Goal: Task Accomplishment & Management: Manage account settings

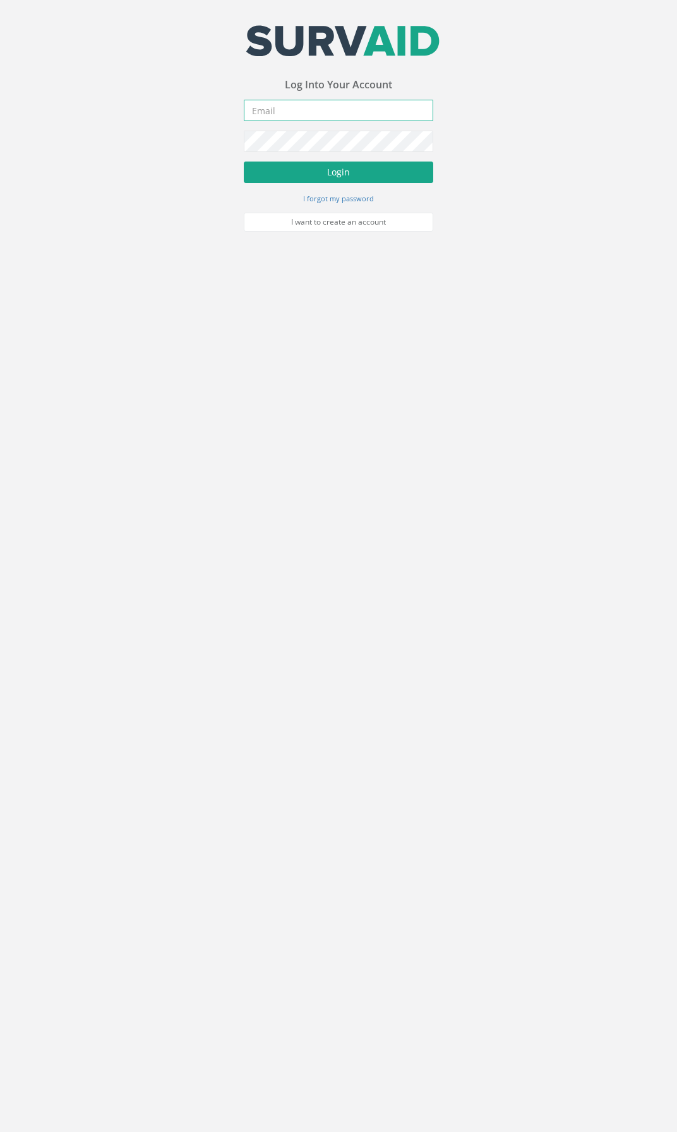
type input "[EMAIL_ADDRESS][DOMAIN_NAME]"
click at [304, 169] on button "Login" at bounding box center [338, 172] width 189 height 21
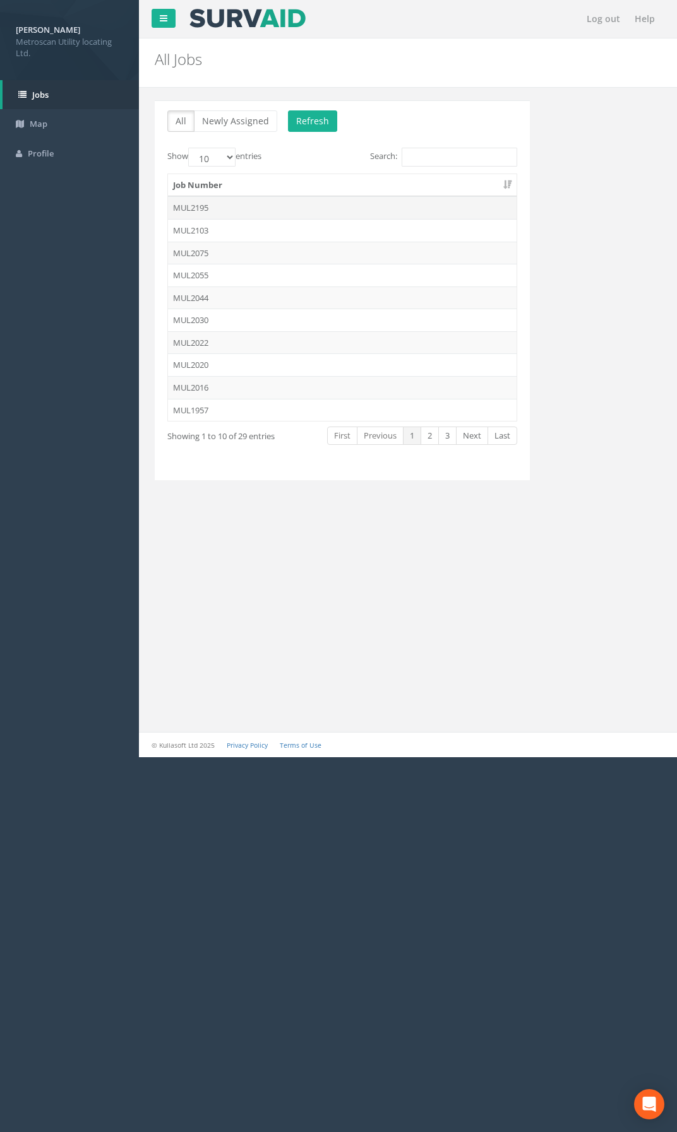
click at [220, 206] on td "MUL2195" at bounding box center [342, 207] width 348 height 23
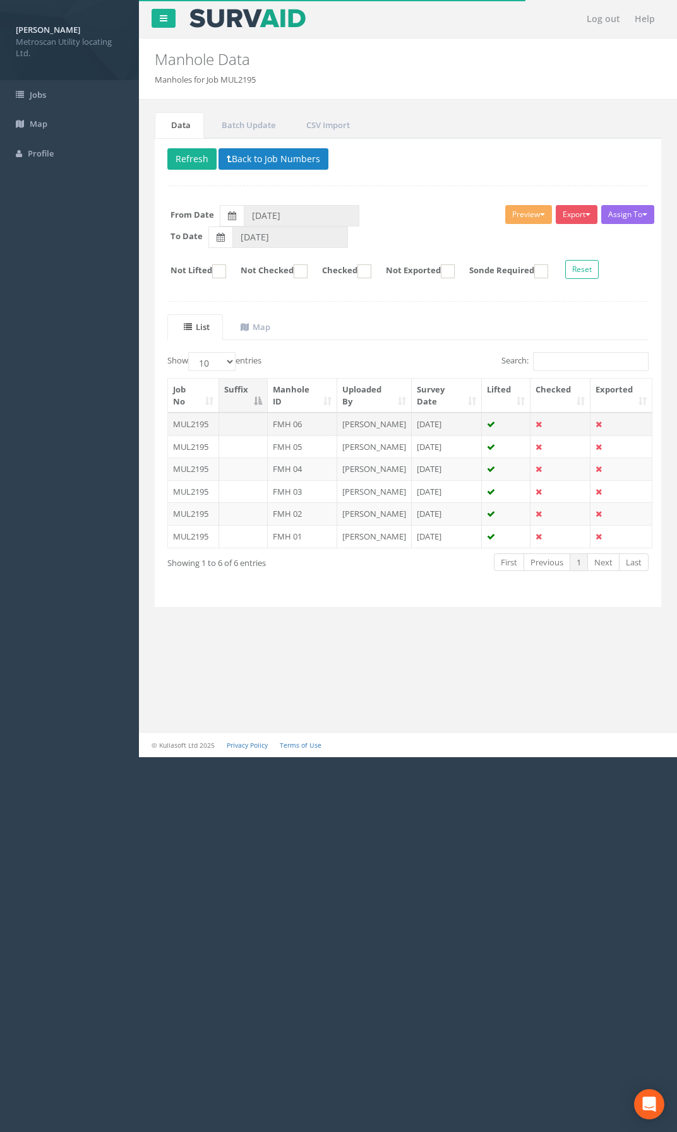
click at [275, 429] on td "FMH 06" at bounding box center [302, 424] width 69 height 23
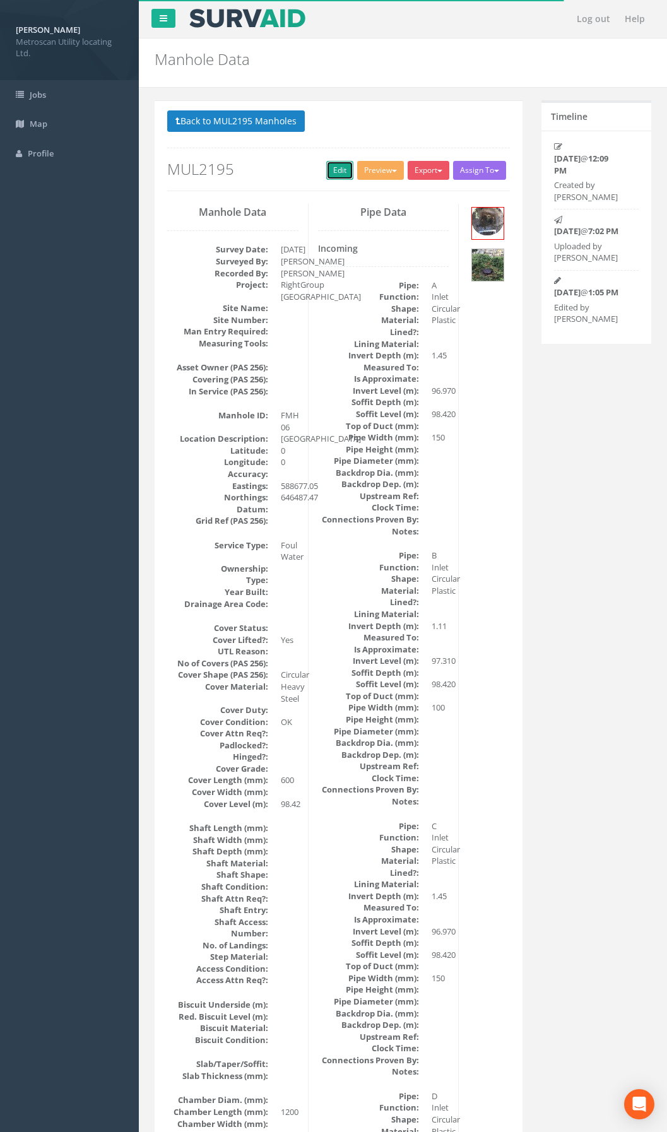
click at [339, 174] on link "Edit" at bounding box center [339, 170] width 27 height 19
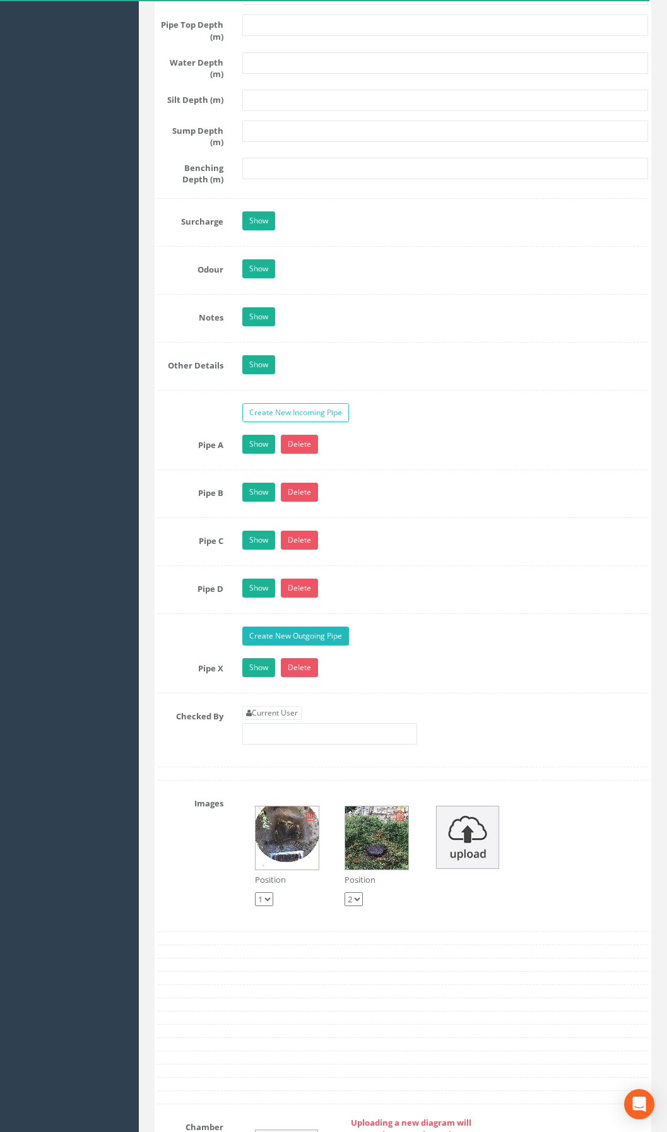
scroll to position [1831, 0]
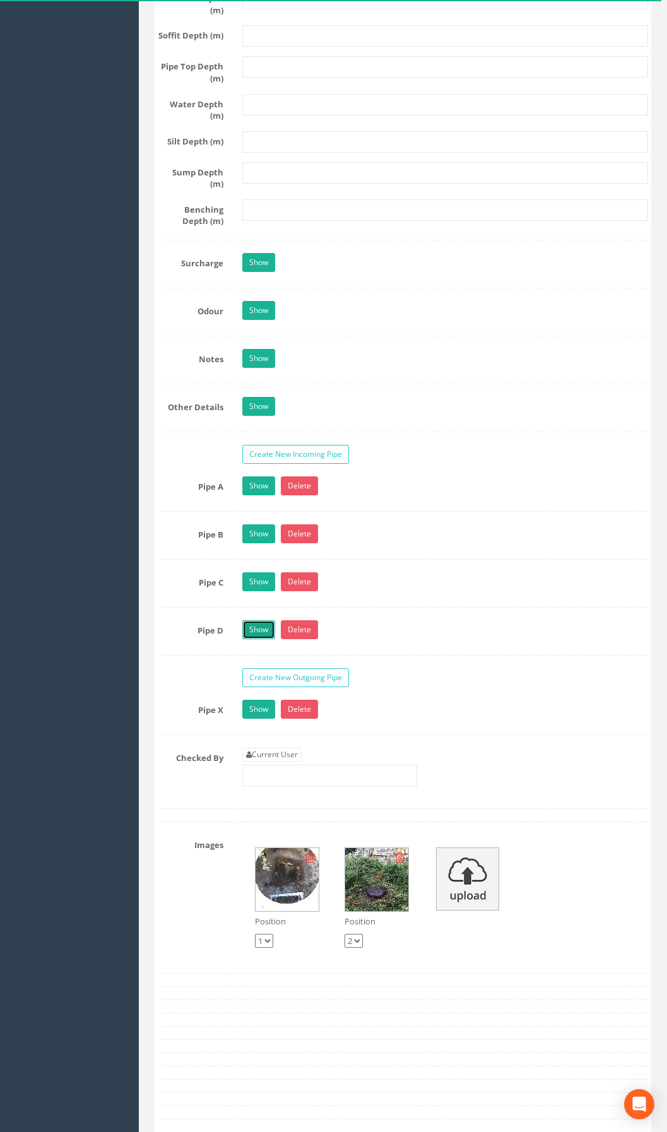
click at [261, 639] on link "Show" at bounding box center [258, 629] width 33 height 19
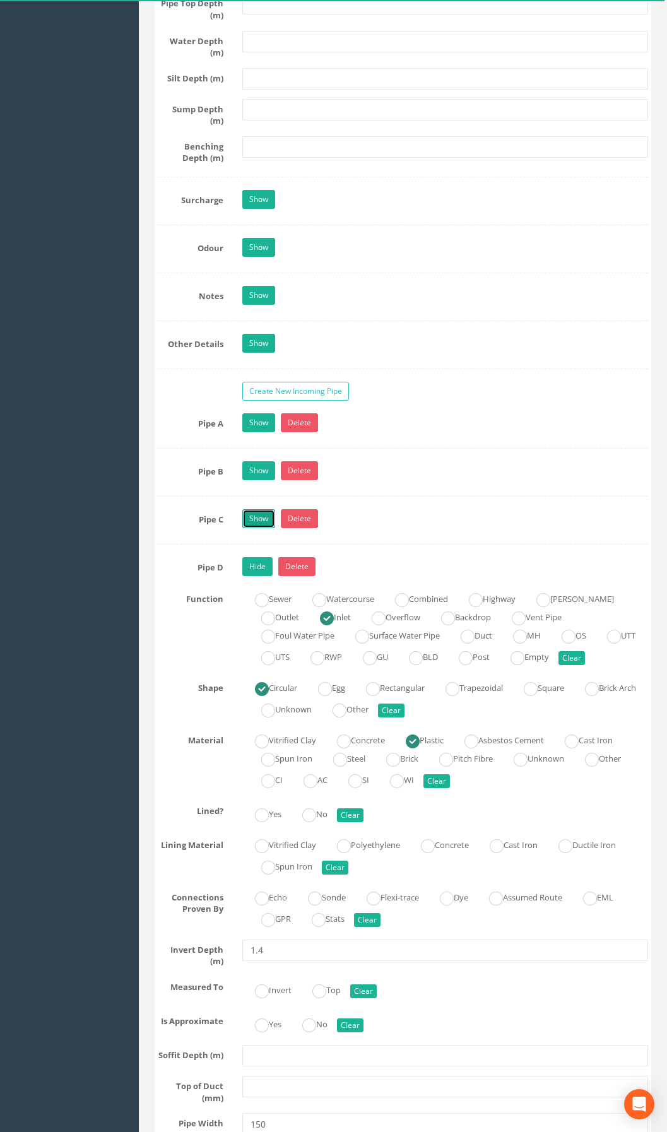
click at [264, 528] on link "Show" at bounding box center [258, 518] width 33 height 19
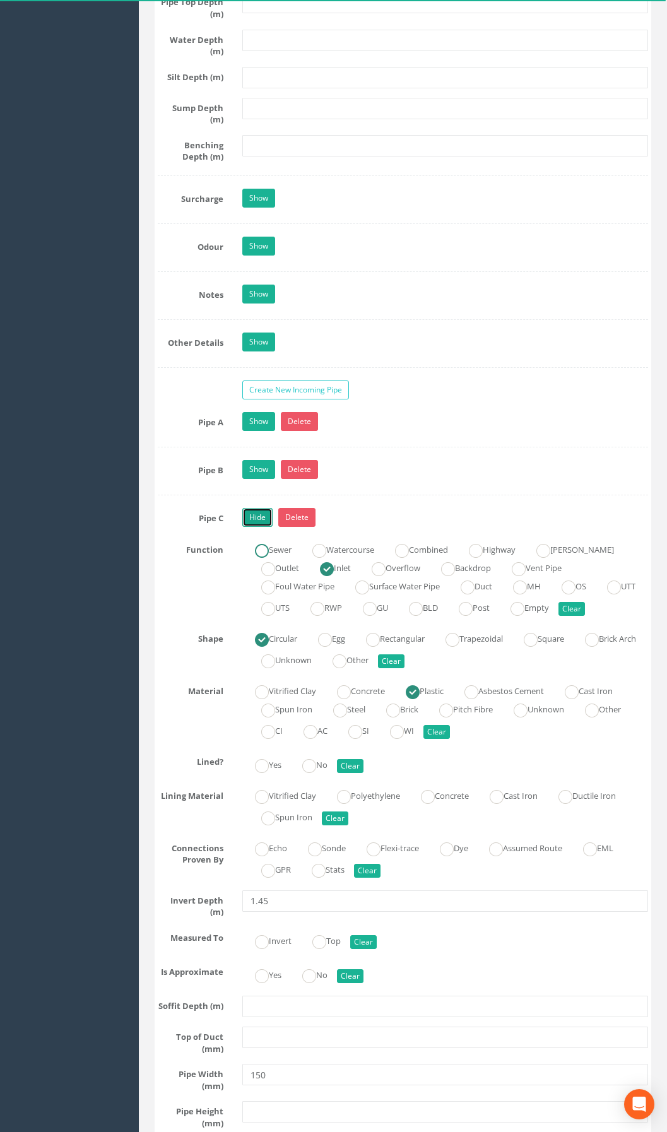
scroll to position [1894, 0]
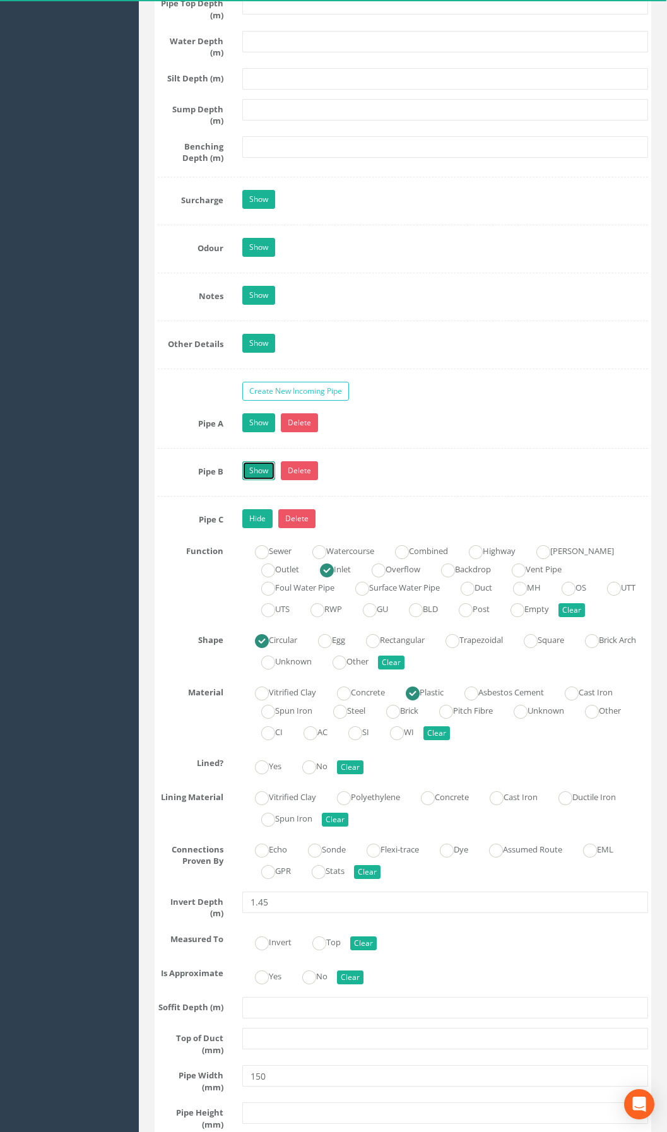
click at [256, 480] on link "Show" at bounding box center [258, 470] width 33 height 19
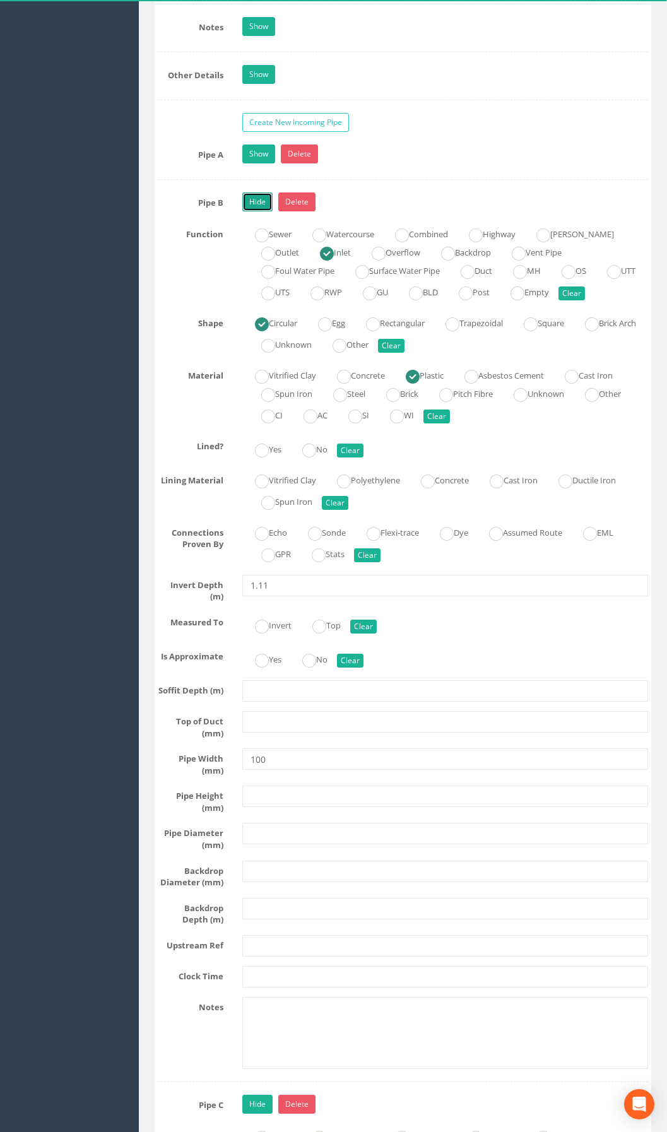
scroll to position [2020, 0]
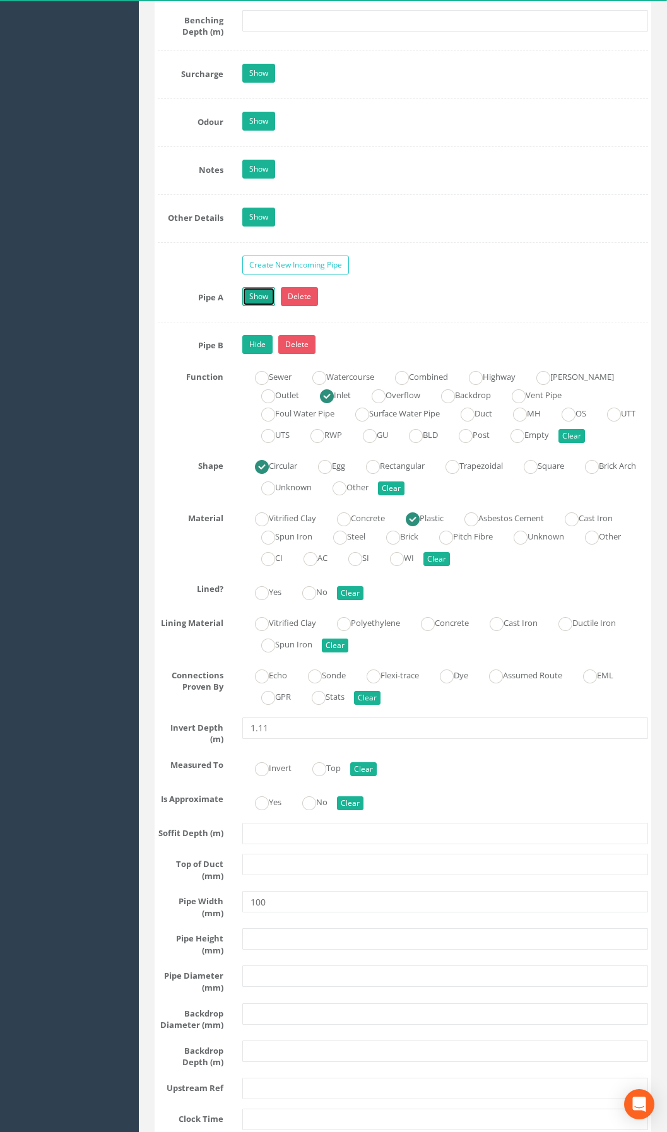
click at [263, 306] on link "Show" at bounding box center [258, 296] width 33 height 19
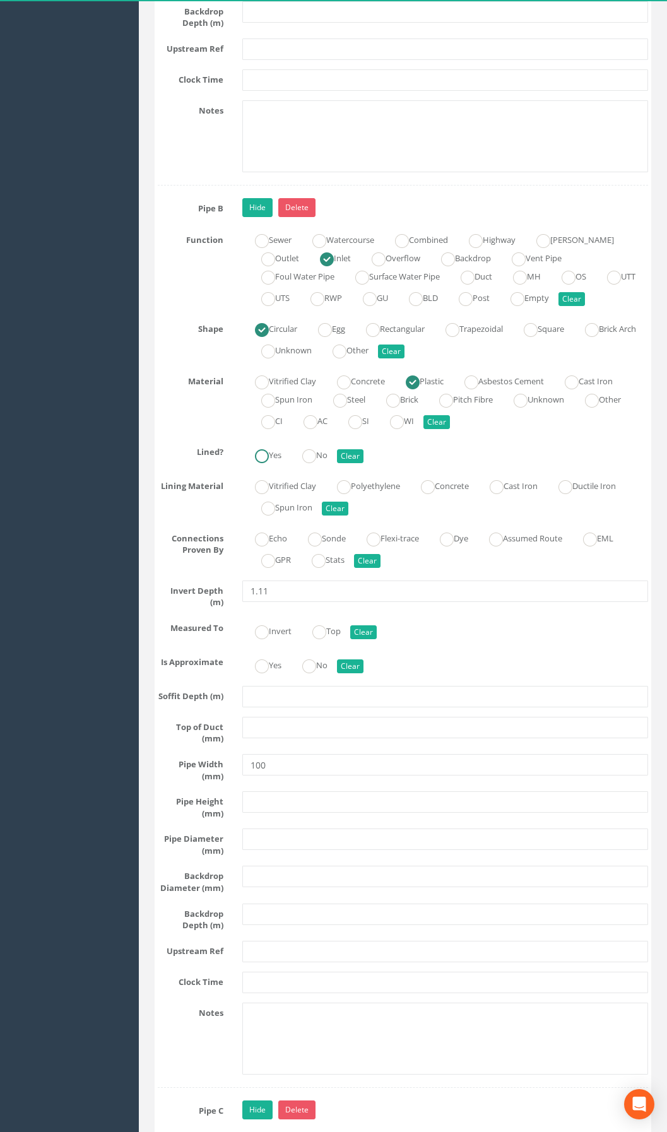
scroll to position [3030, 0]
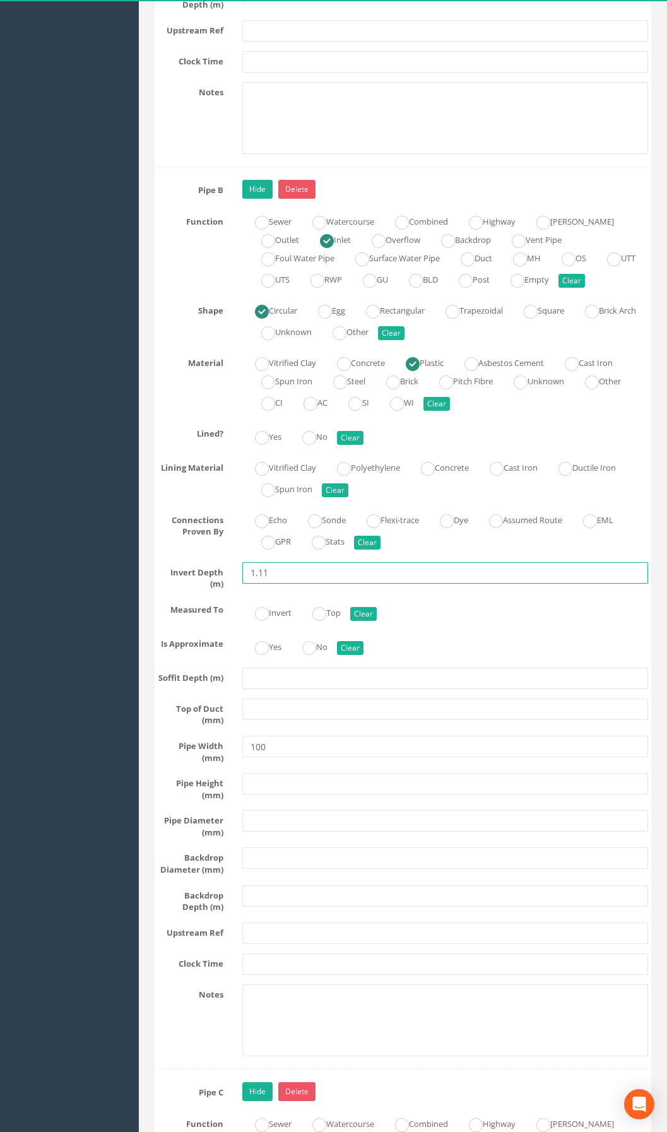
click at [259, 584] on input "1.11" at bounding box center [445, 572] width 406 height 21
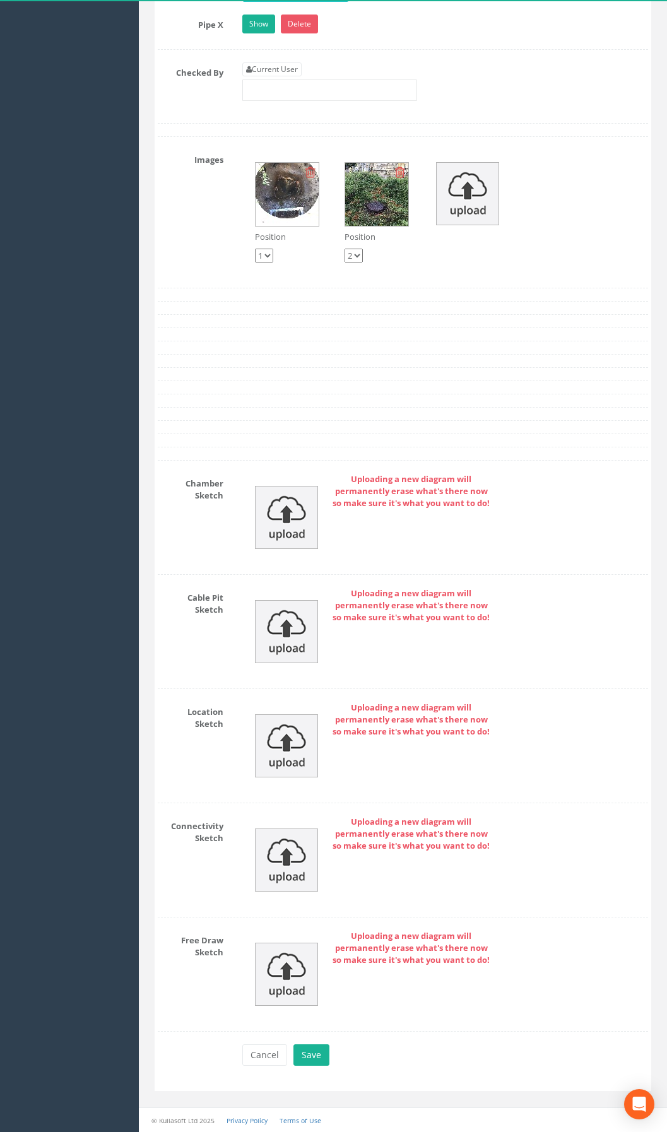
scroll to position [6026, 0]
type input "1.40"
click at [301, 1052] on button "Save" at bounding box center [312, 1055] width 36 height 21
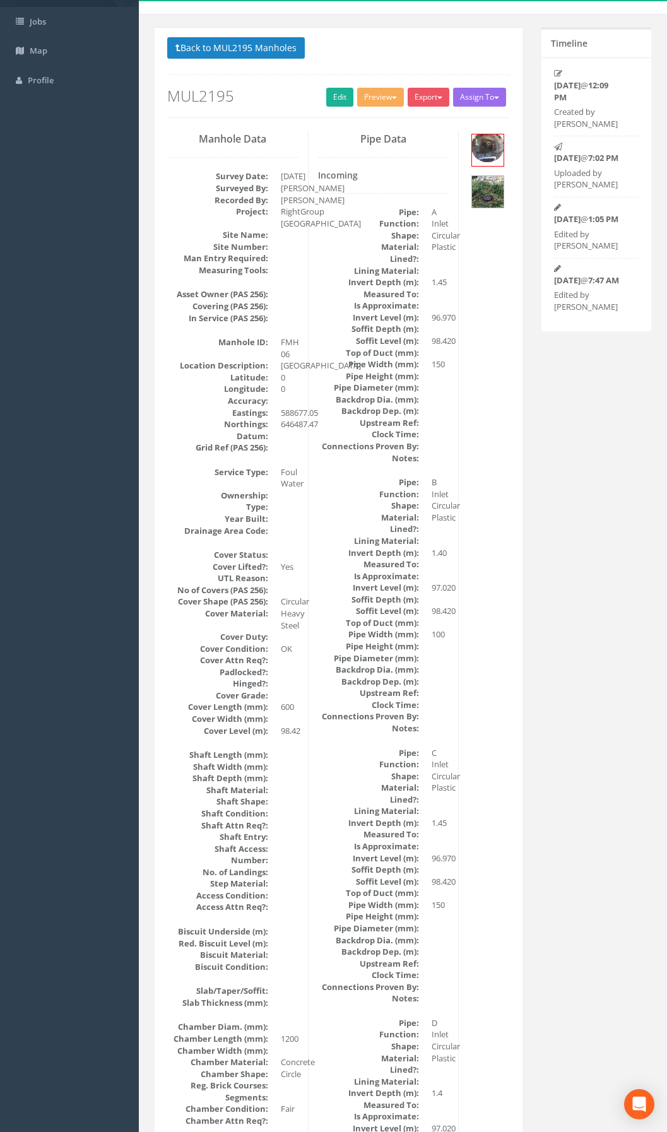
scroll to position [0, 0]
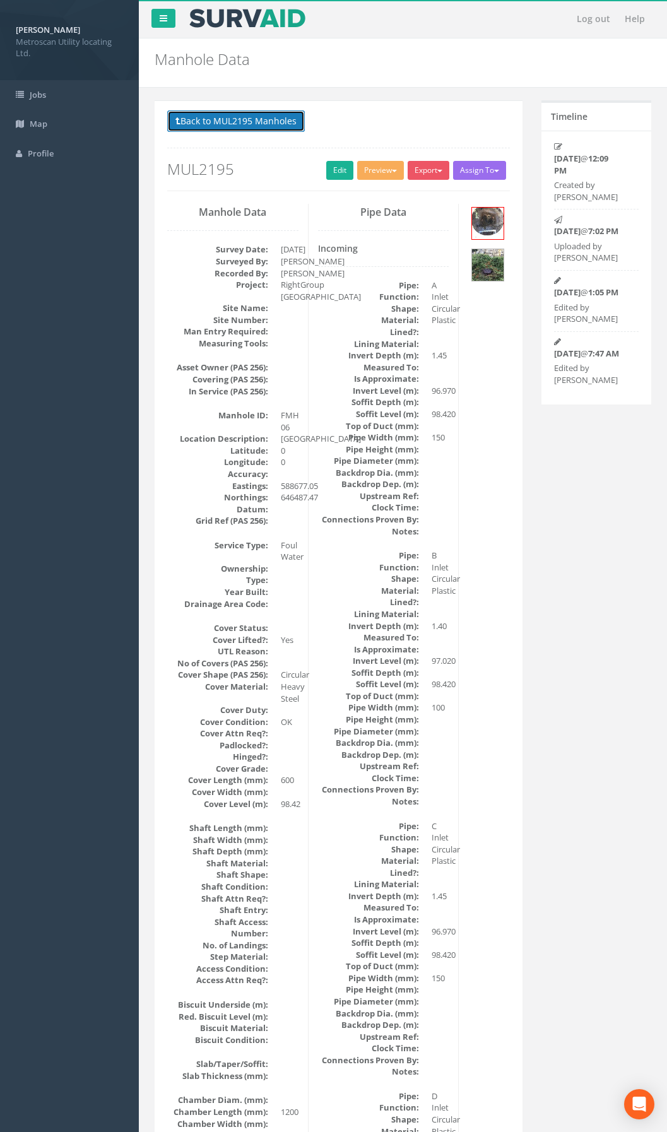
click at [253, 121] on button "Back to MUL2195 Manholes" at bounding box center [236, 120] width 138 height 21
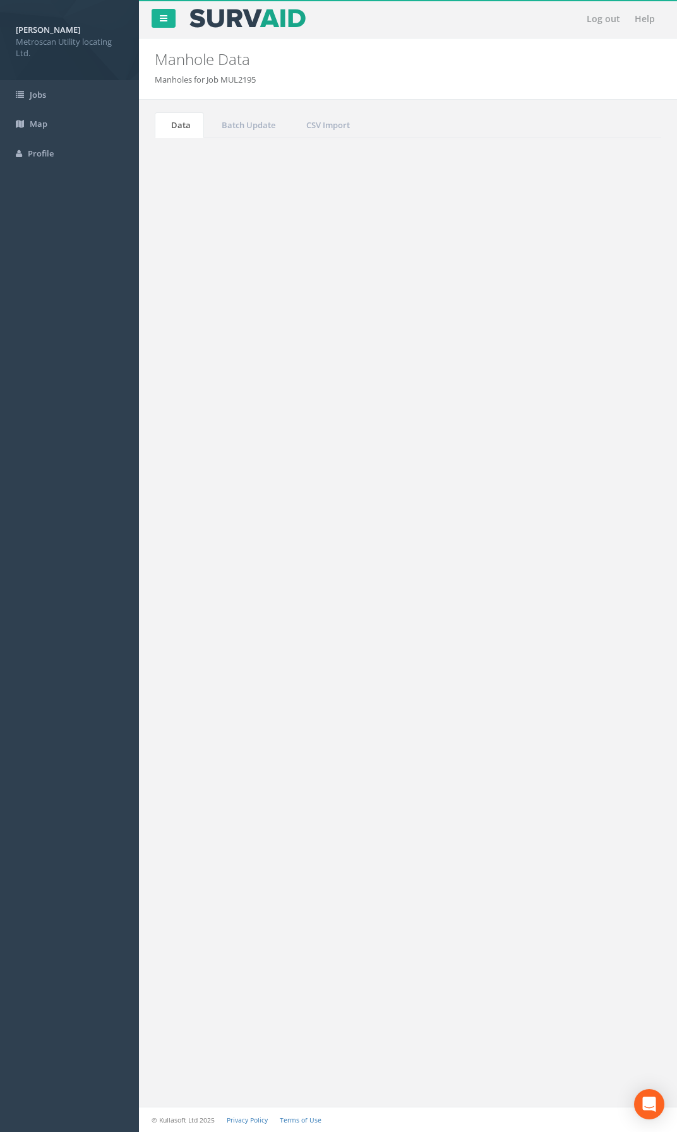
drag, startPoint x: 305, startPoint y: 432, endPoint x: 314, endPoint y: 430, distance: 8.9
click at [305, 432] on td "FMH 06" at bounding box center [302, 424] width 69 height 23
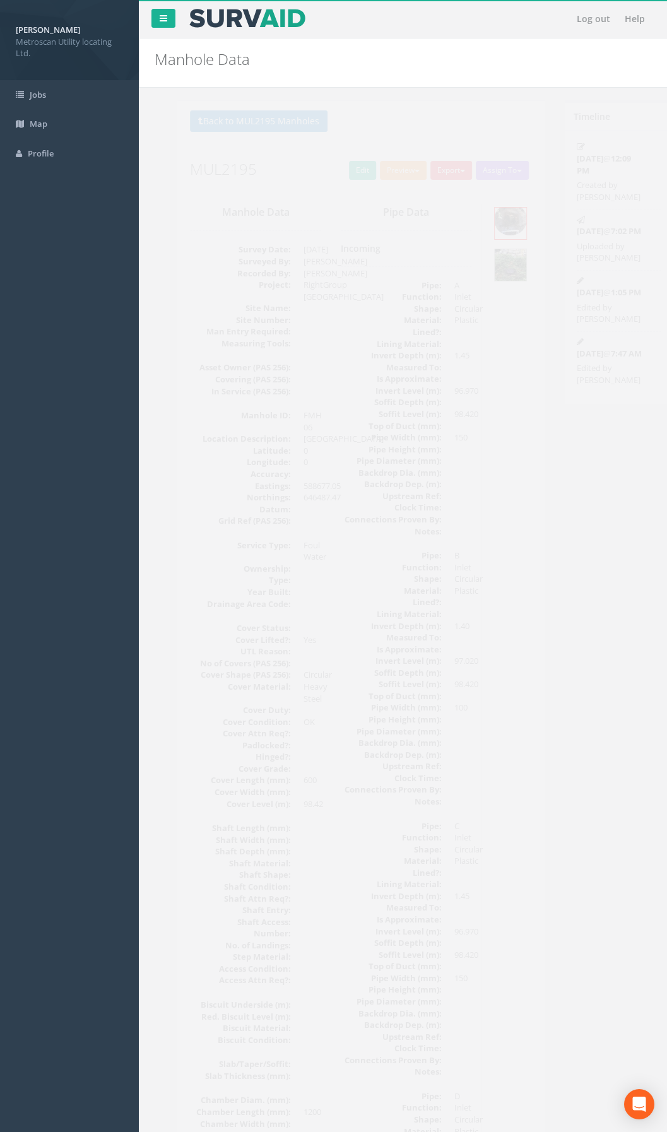
click at [415, 172] on button "Export" at bounding box center [429, 170] width 42 height 19
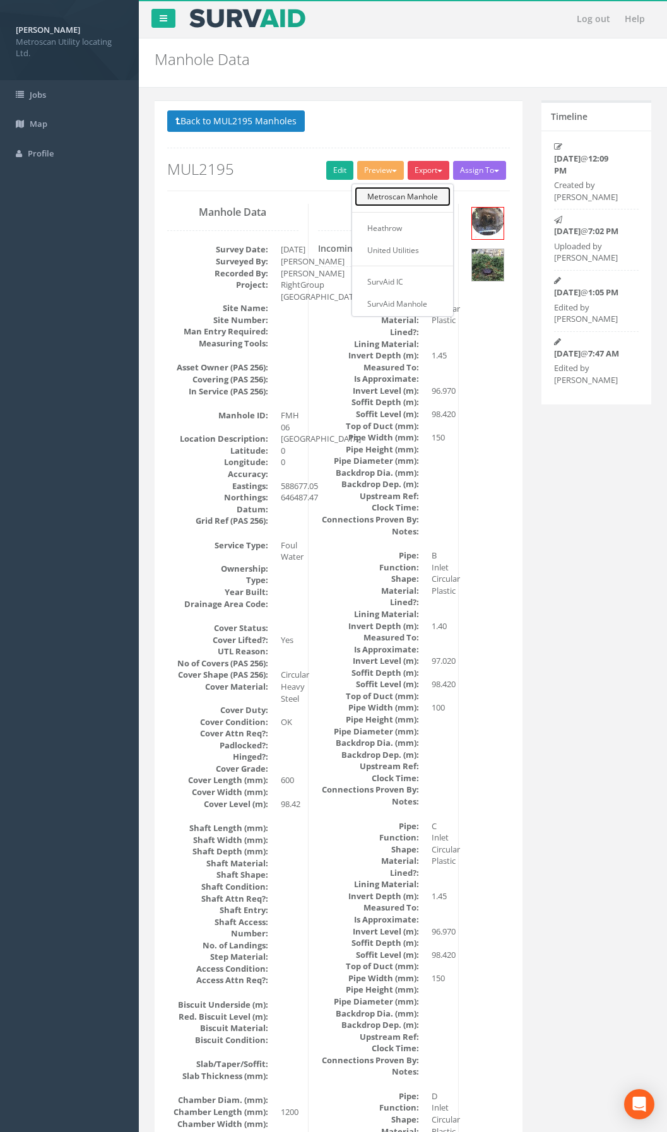
click at [415, 195] on link "Metroscan Manhole" at bounding box center [403, 197] width 96 height 20
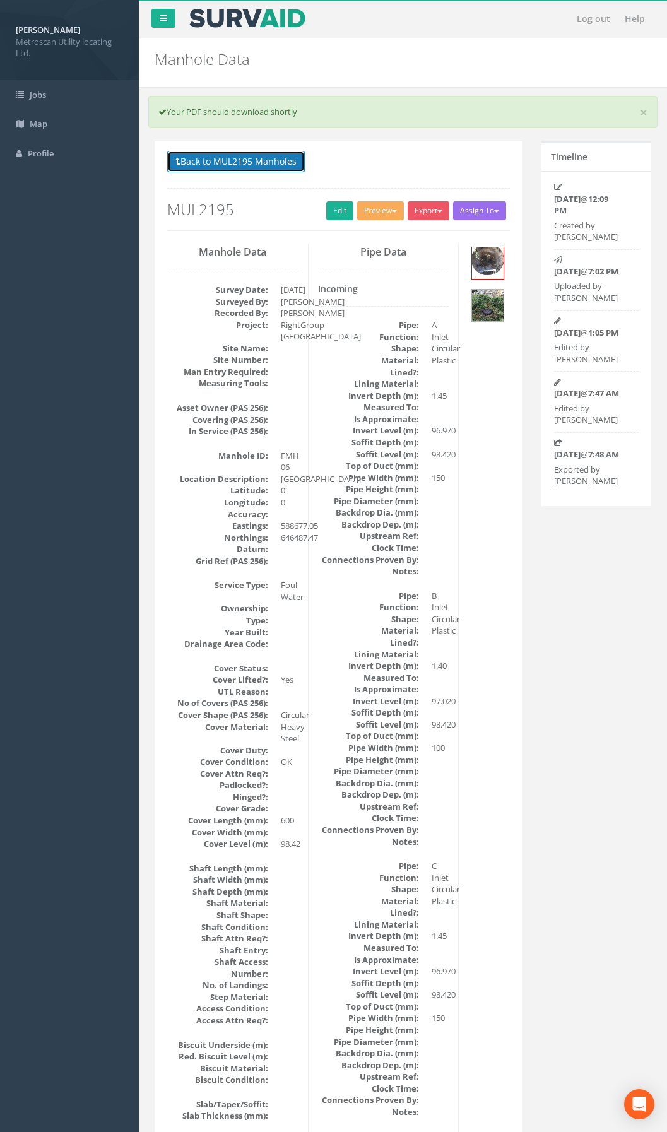
click at [271, 161] on button "Back to MUL2195 Manholes" at bounding box center [236, 161] width 138 height 21
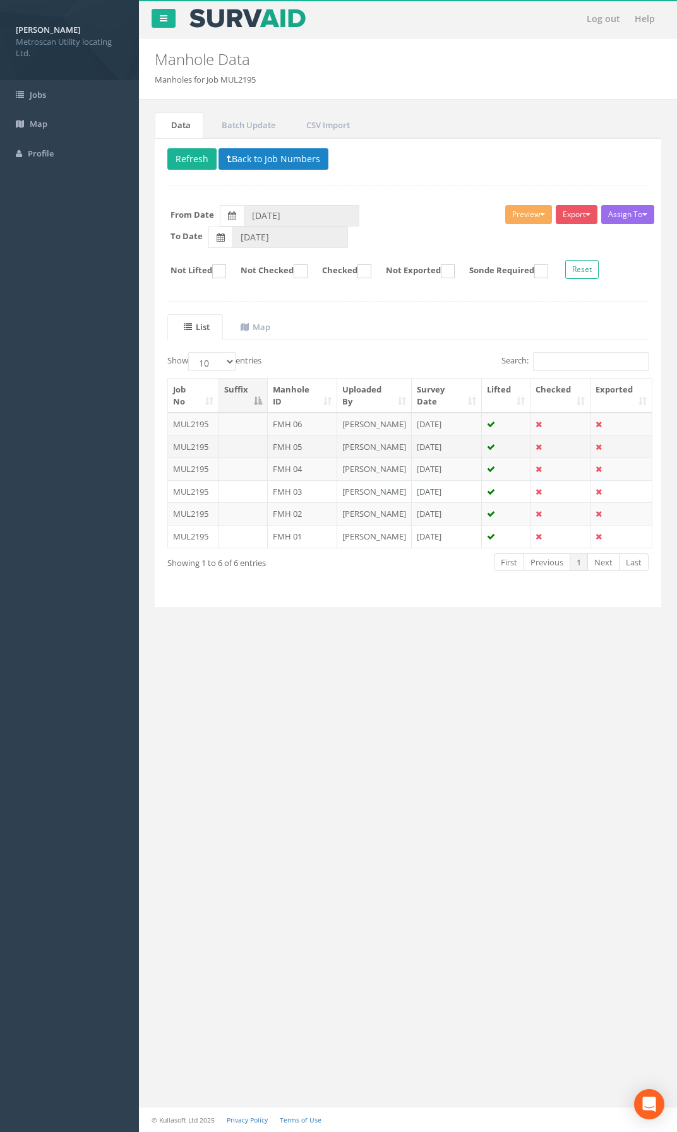
click at [242, 453] on td at bounding box center [243, 447] width 49 height 23
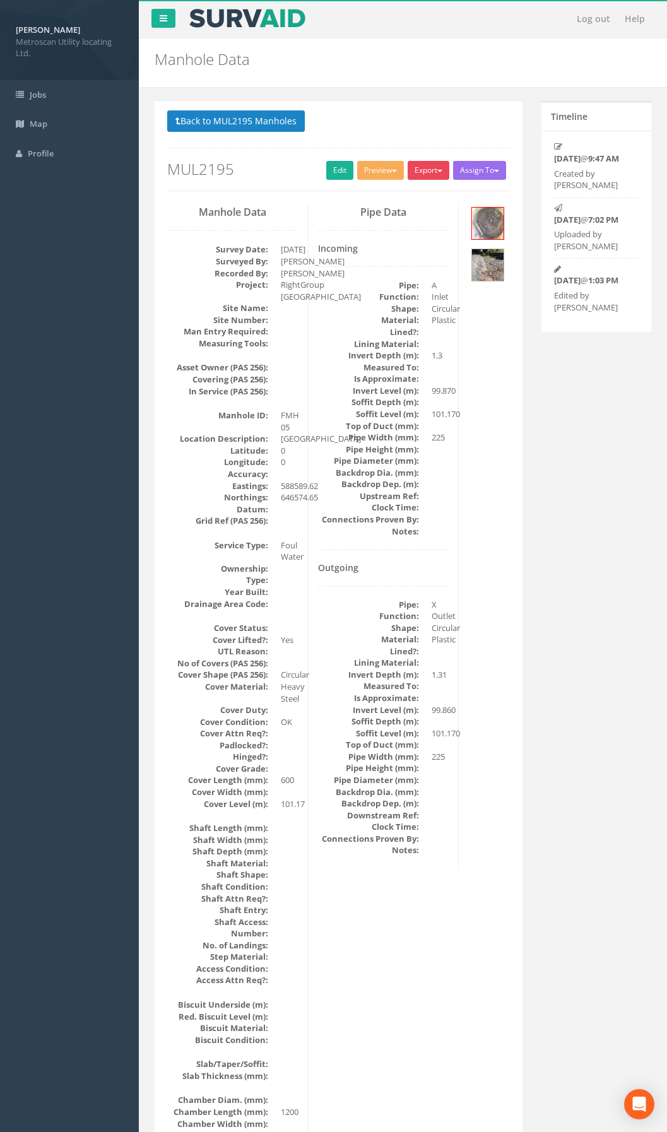
click at [434, 173] on button "Export" at bounding box center [429, 170] width 42 height 19
click at [416, 193] on link "Metroscan Manhole" at bounding box center [403, 197] width 96 height 20
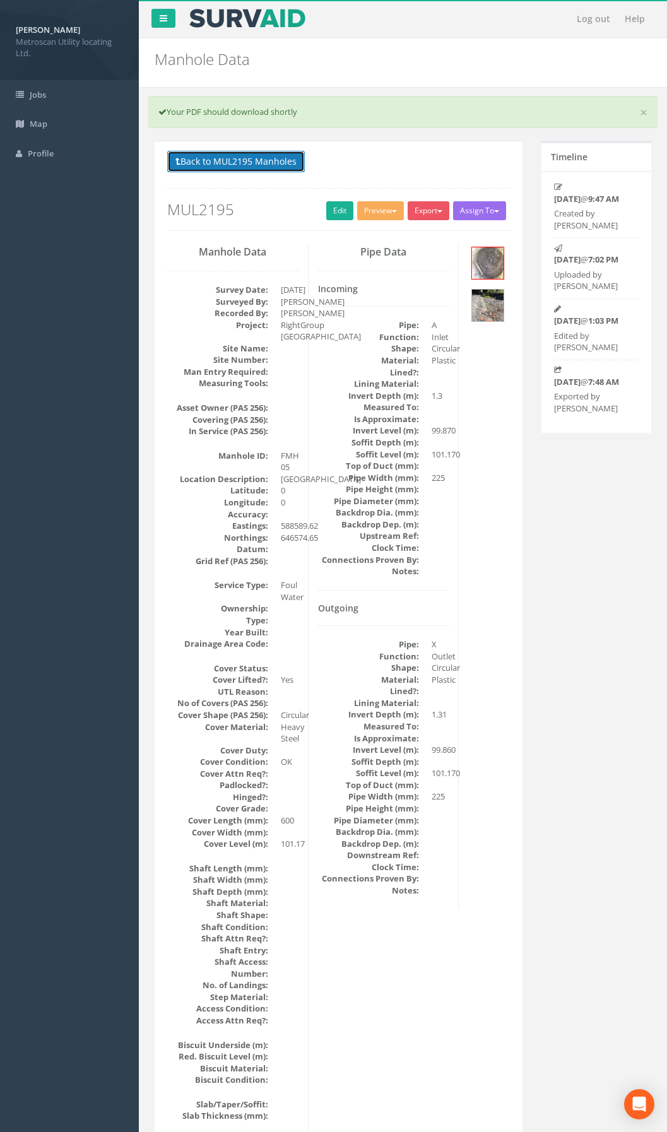
click at [270, 157] on button "Back to MUL2195 Manholes" at bounding box center [236, 161] width 138 height 21
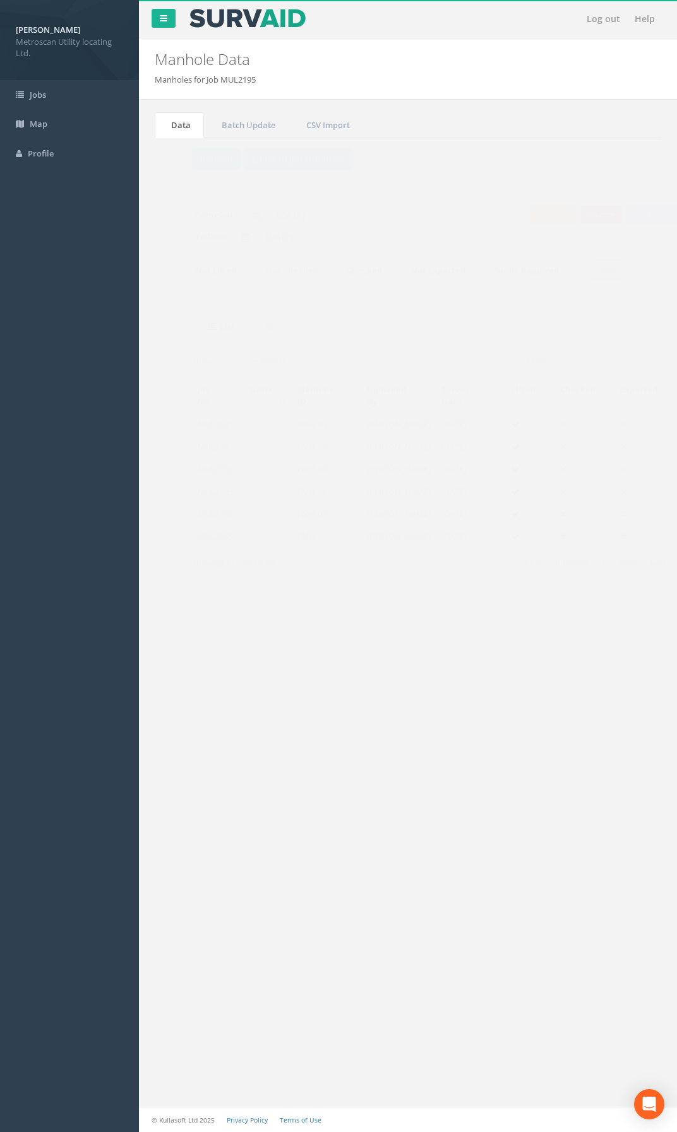
click at [214, 475] on td "MUL2195" at bounding box center [193, 469] width 51 height 23
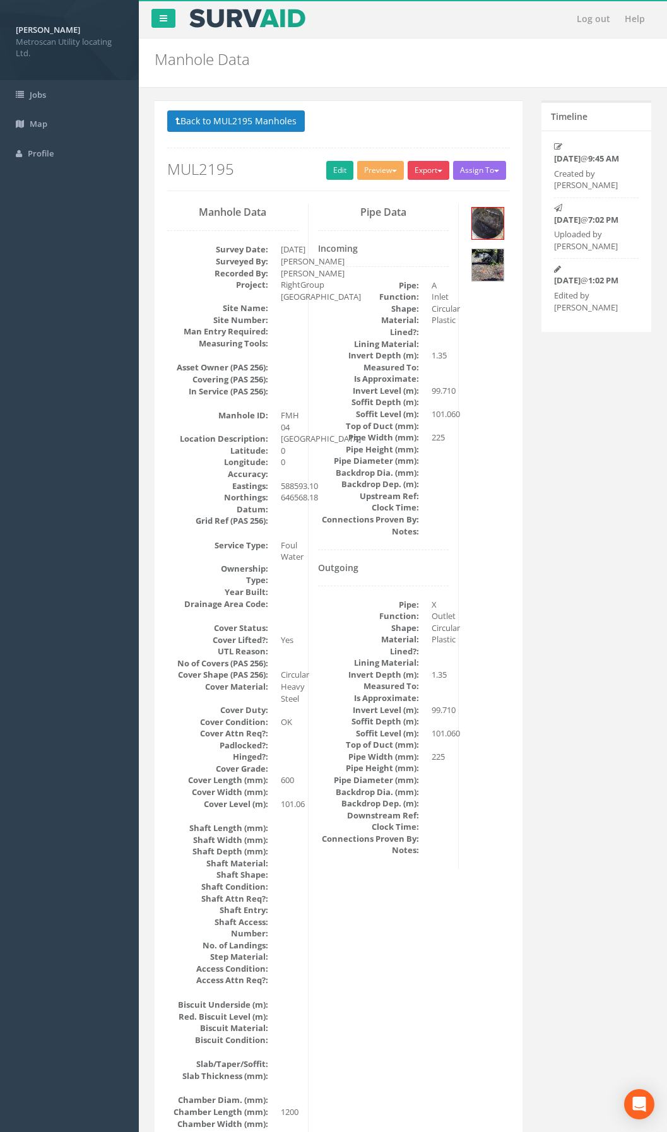
click at [429, 169] on button "Export" at bounding box center [429, 170] width 42 height 19
click at [418, 199] on link "Metroscan Manhole" at bounding box center [403, 197] width 96 height 20
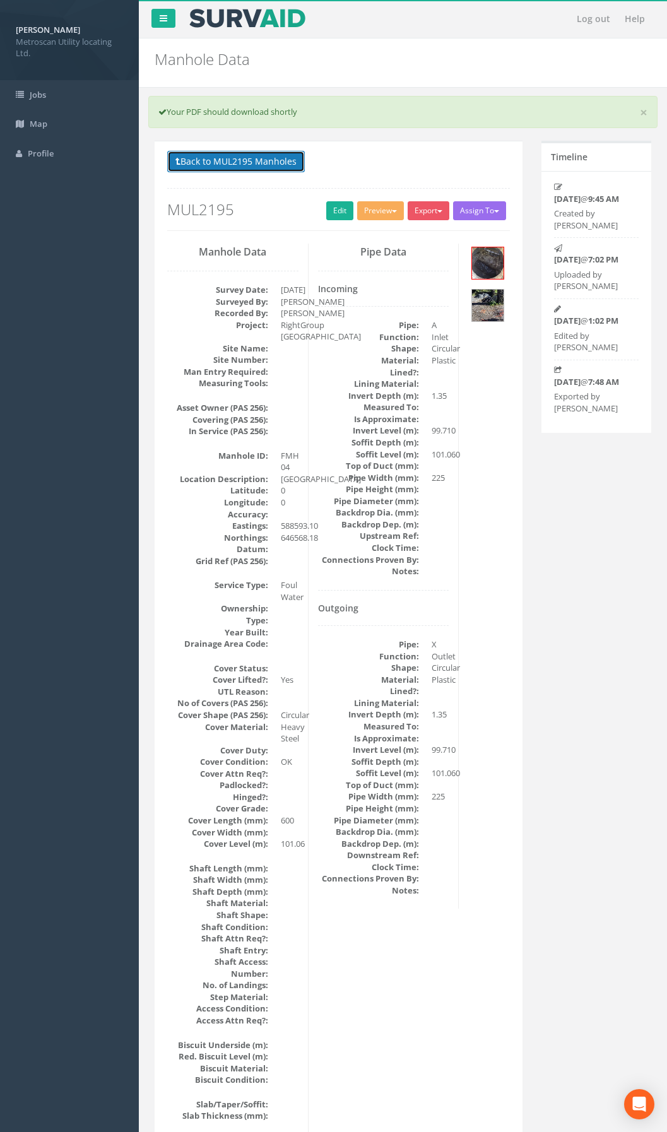
click at [259, 156] on button "Back to MUL2195 Manholes" at bounding box center [236, 161] width 138 height 21
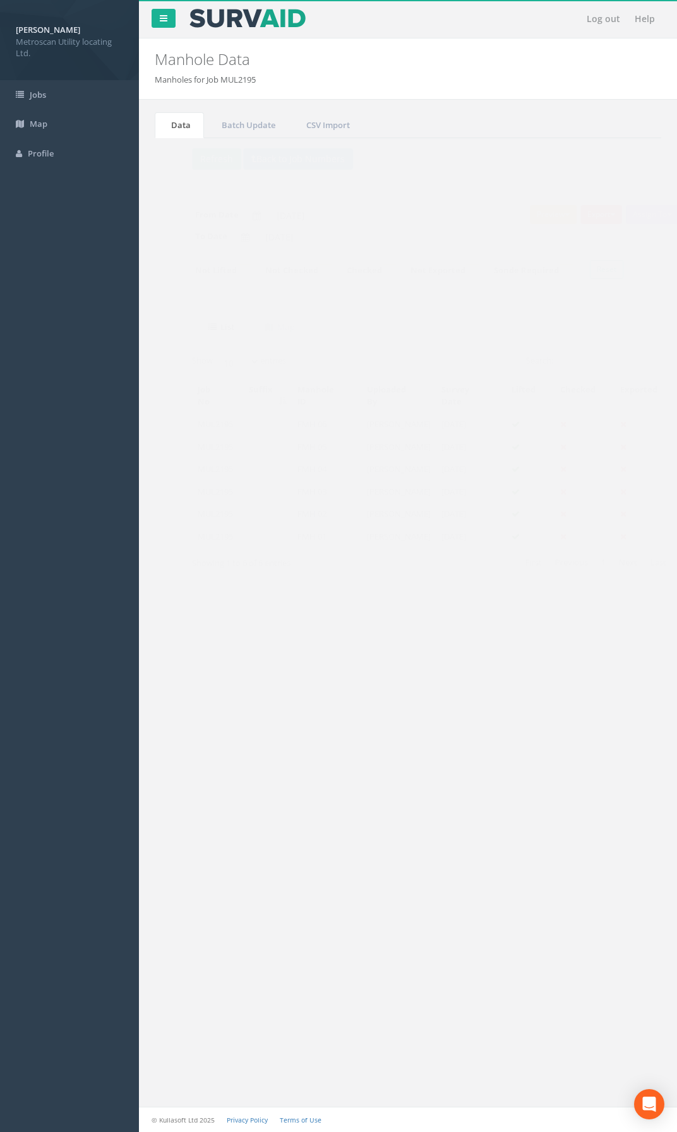
click at [245, 483] on td at bounding box center [243, 491] width 49 height 23
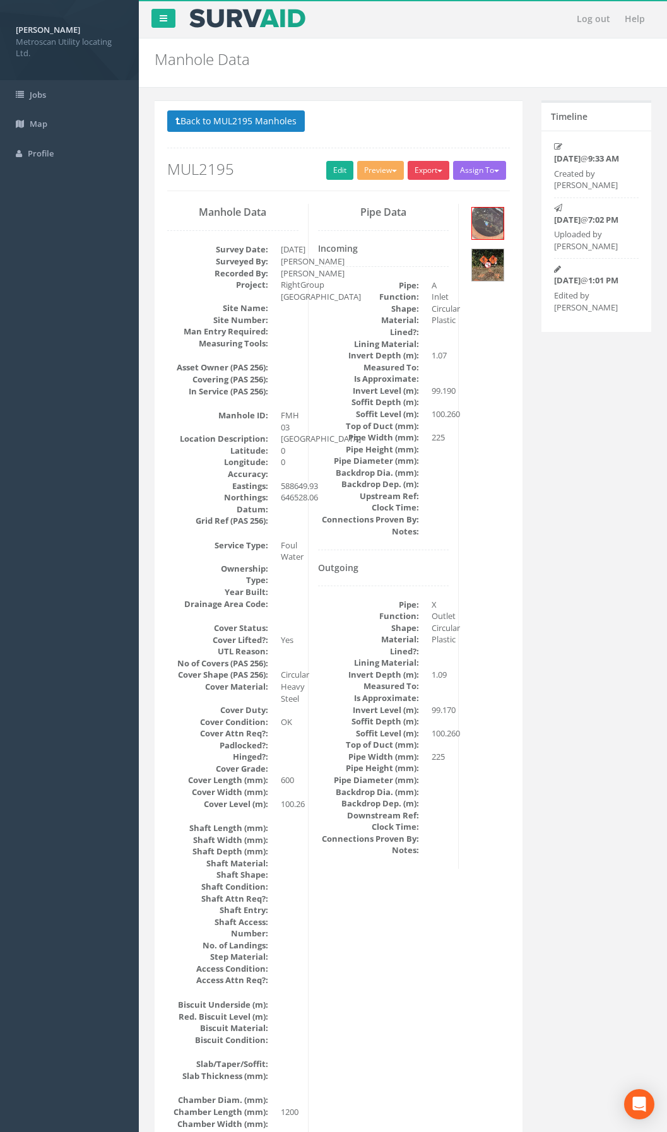
click at [427, 168] on button "Export" at bounding box center [429, 170] width 42 height 19
click at [412, 198] on link "Metroscan Manhole" at bounding box center [403, 197] width 96 height 20
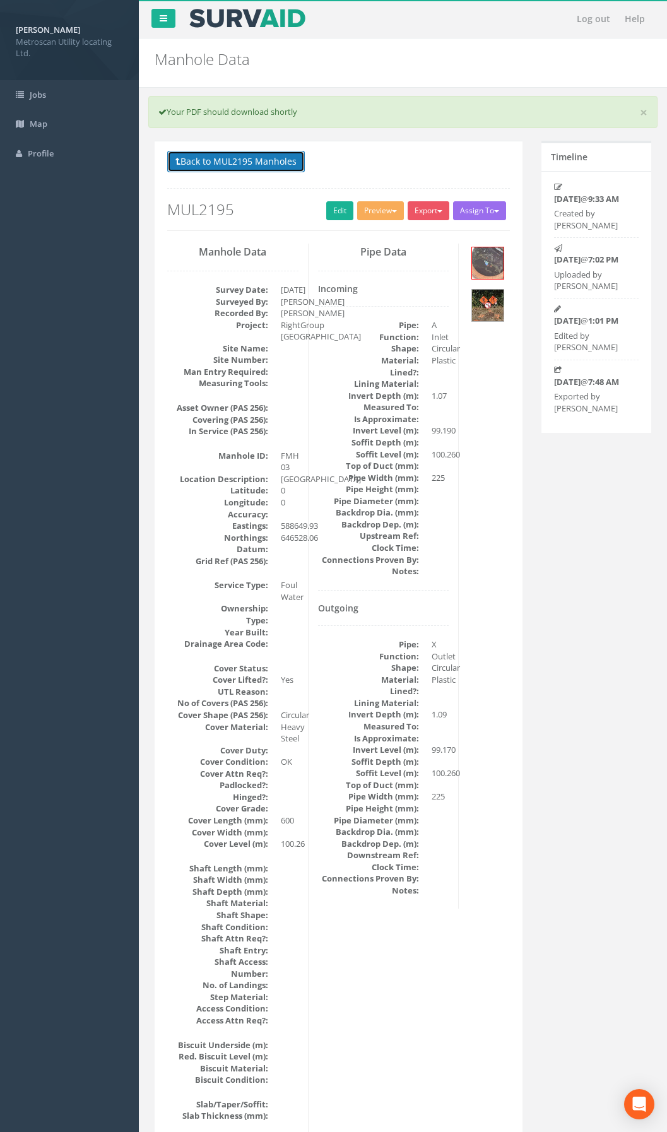
click at [259, 165] on button "Back to MUL2195 Manholes" at bounding box center [236, 161] width 138 height 21
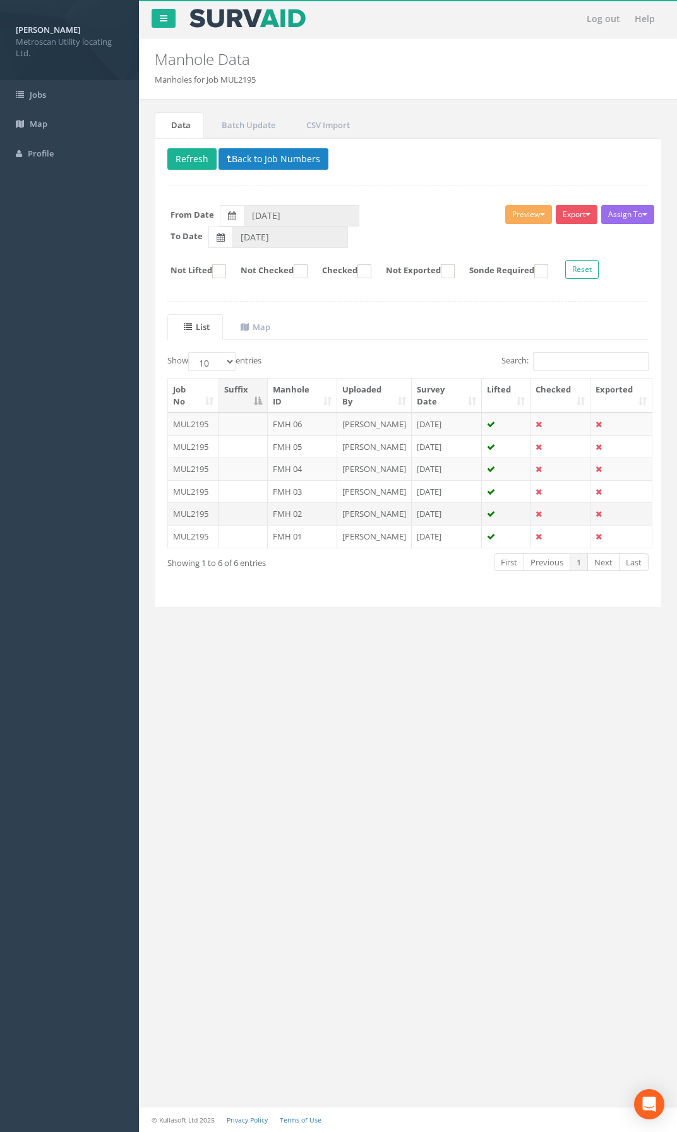
click at [222, 518] on td at bounding box center [243, 513] width 49 height 23
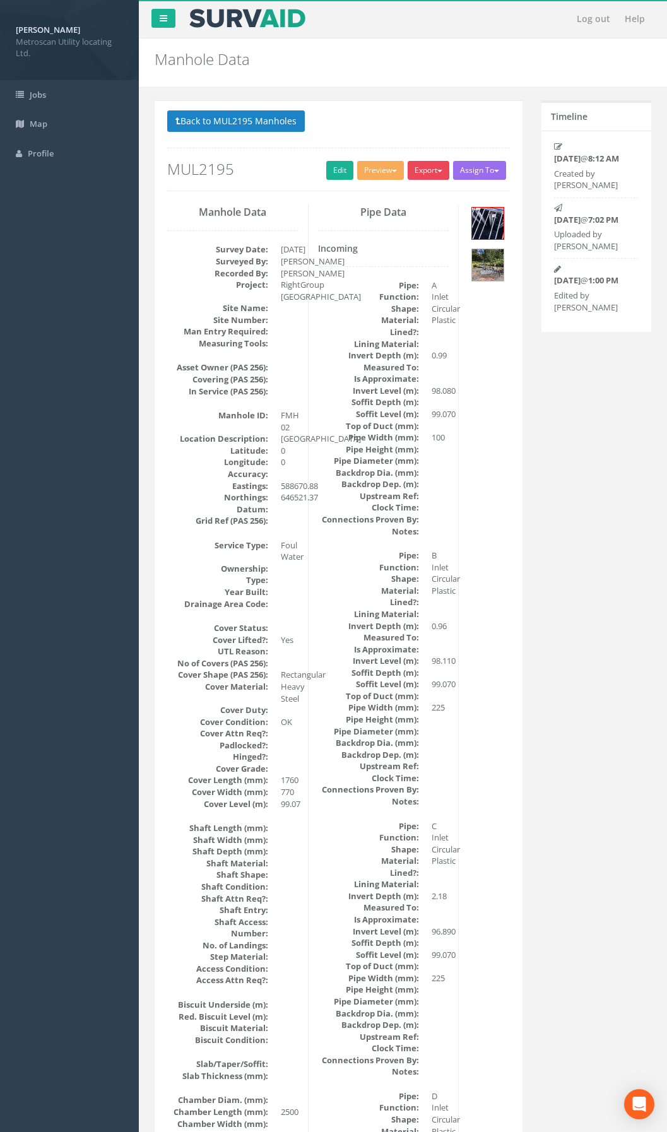
click at [420, 167] on button "Export" at bounding box center [429, 170] width 42 height 19
click at [417, 194] on link "Metroscan Manhole" at bounding box center [403, 197] width 96 height 20
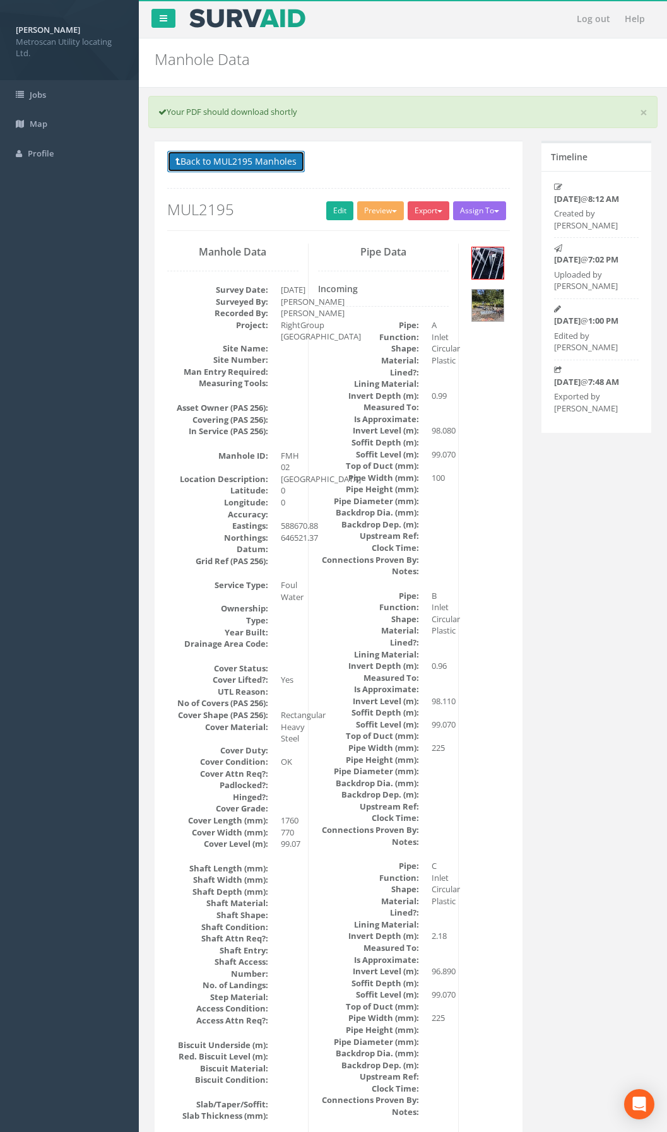
click at [249, 152] on button "Back to MUL2195 Manholes" at bounding box center [236, 161] width 138 height 21
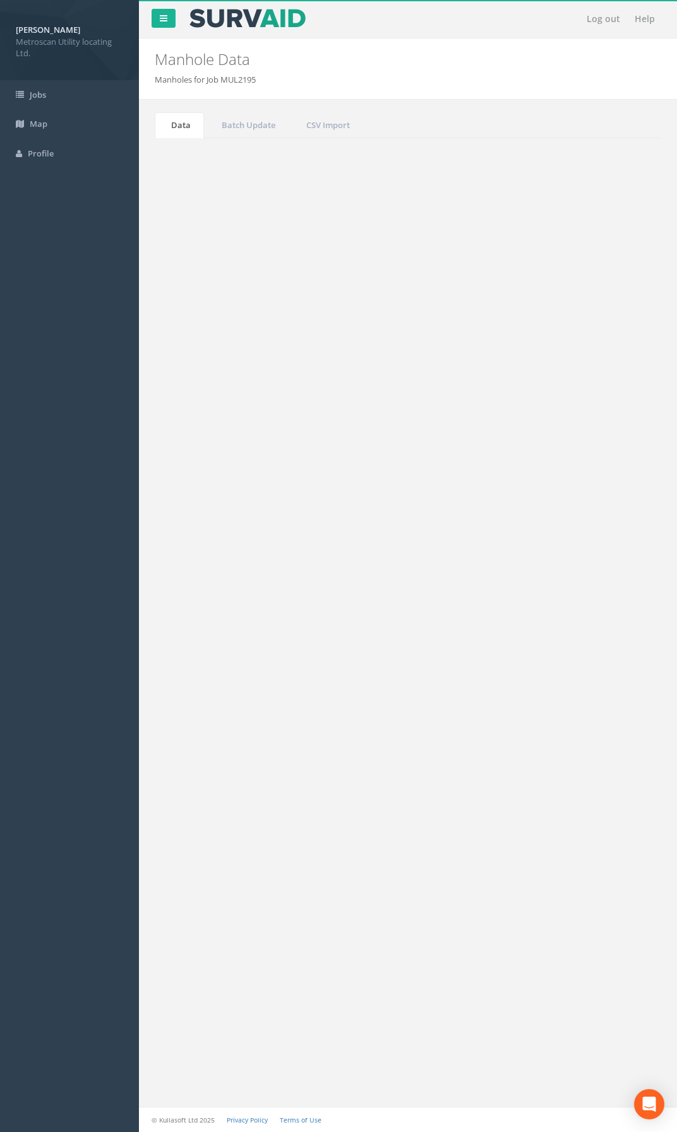
click at [226, 537] on td at bounding box center [243, 536] width 49 height 23
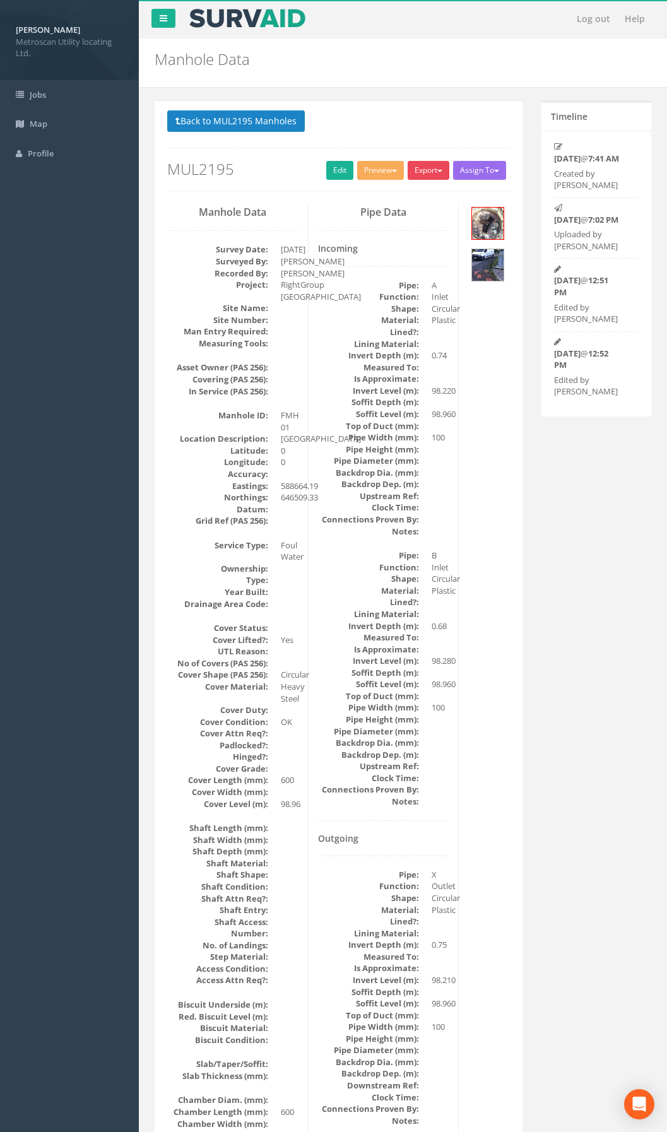
click at [422, 164] on button "Export" at bounding box center [429, 170] width 42 height 19
click at [400, 196] on link "Metroscan Manhole" at bounding box center [403, 197] width 96 height 20
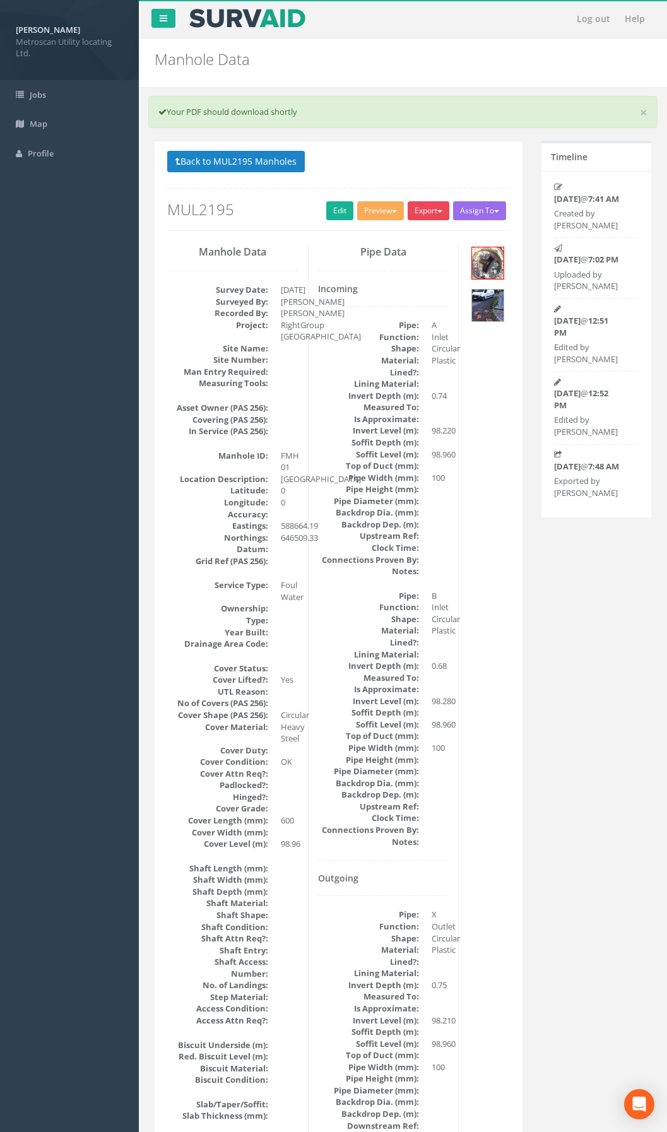
click at [433, 215] on button "Export" at bounding box center [429, 210] width 42 height 19
click at [425, 233] on link "Metroscan Manhole" at bounding box center [403, 237] width 96 height 20
